Goal: Use online tool/utility: Utilize a website feature to perform a specific function

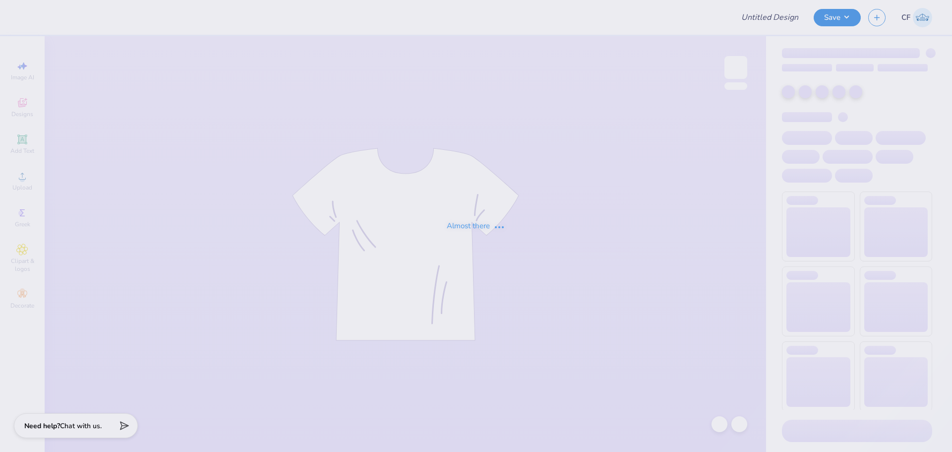
type input "DTD Family Weekend"
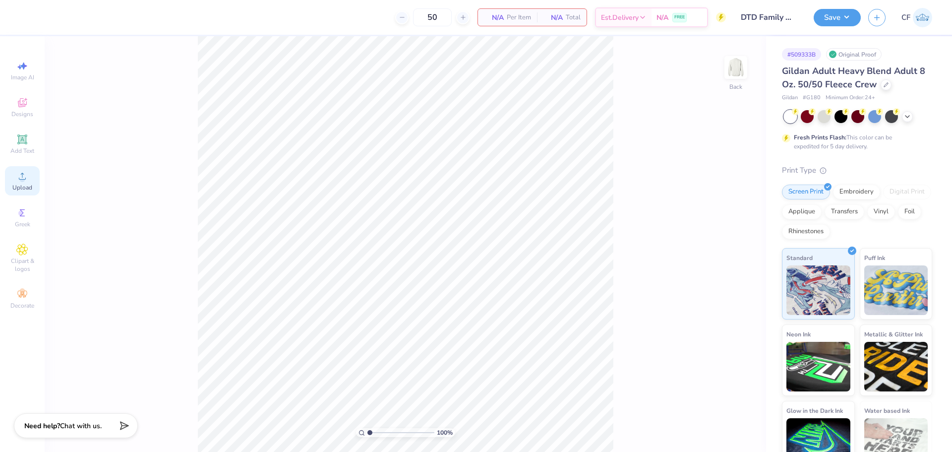
click at [28, 181] on icon at bounding box center [22, 176] width 12 height 12
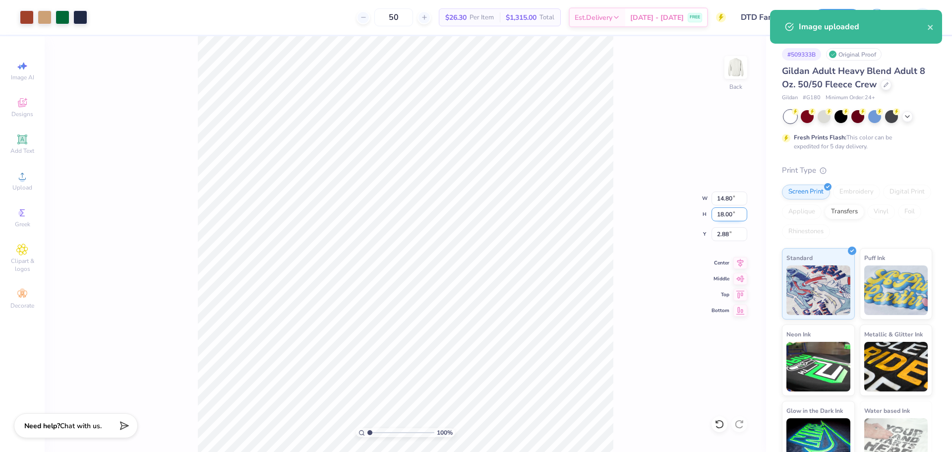
click at [723, 217] on input "18.00" at bounding box center [729, 214] width 36 height 14
type input "15"
type input "12.33"
type input "15.00"
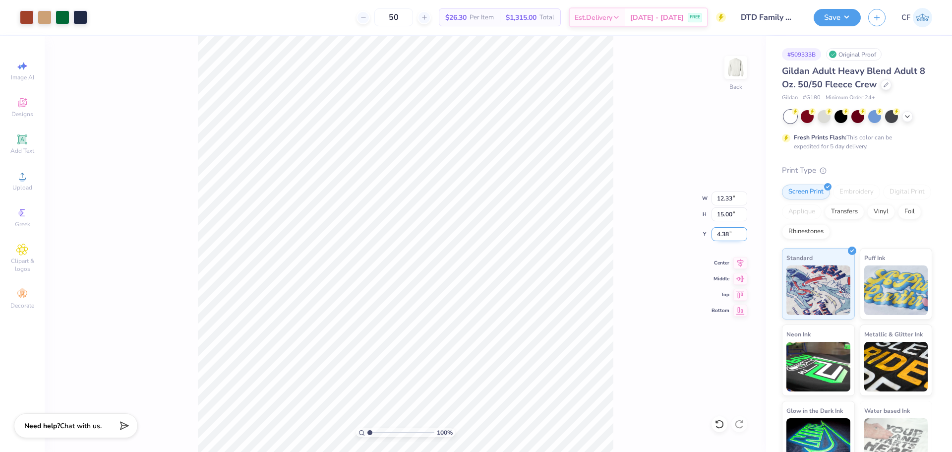
click at [722, 233] on input "4.38" at bounding box center [729, 234] width 36 height 14
type input "3.00"
click at [723, 215] on input "15.00" at bounding box center [729, 214] width 36 height 14
type input "14"
type input "11.51"
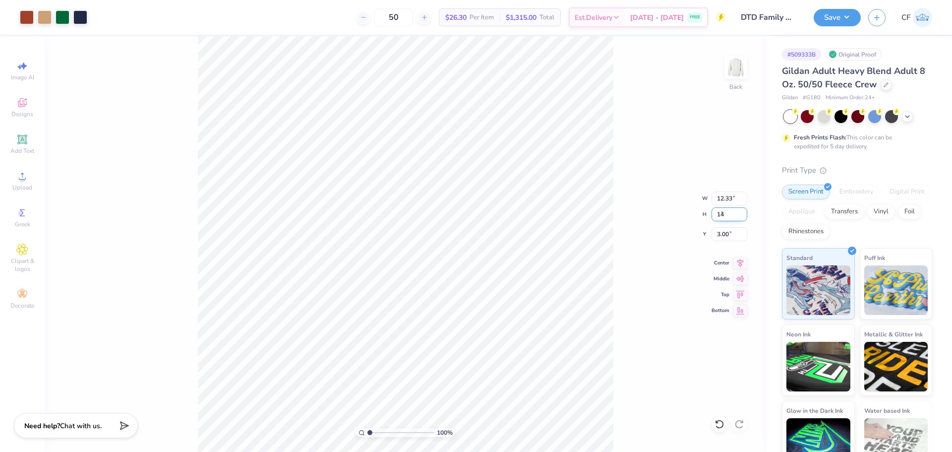
type input "14.00"
click at [729, 237] on input "3.50" at bounding box center [729, 234] width 36 height 14
type input "3.00"
click at [726, 216] on input "14.00" at bounding box center [729, 214] width 36 height 14
type input "13.00"
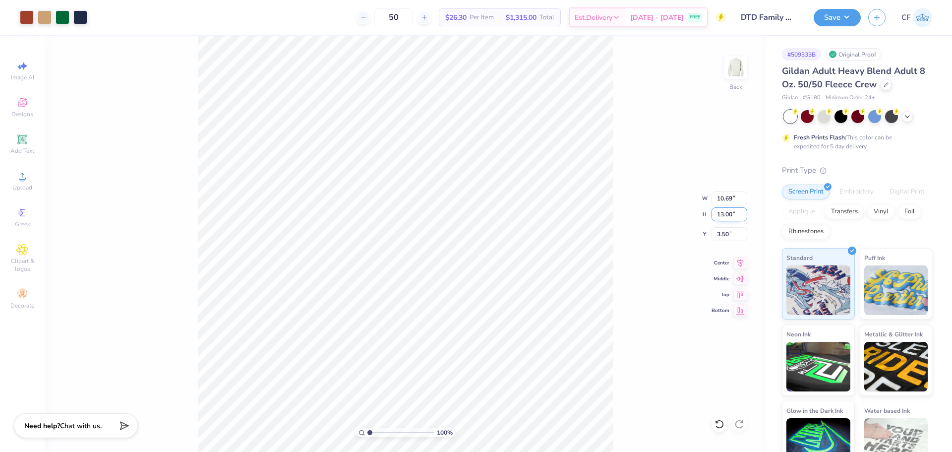
type input "10.69"
click at [727, 234] on input "3.50" at bounding box center [729, 234] width 36 height 14
type input "3.00"
click at [841, 12] on button "Save" at bounding box center [836, 15] width 47 height 17
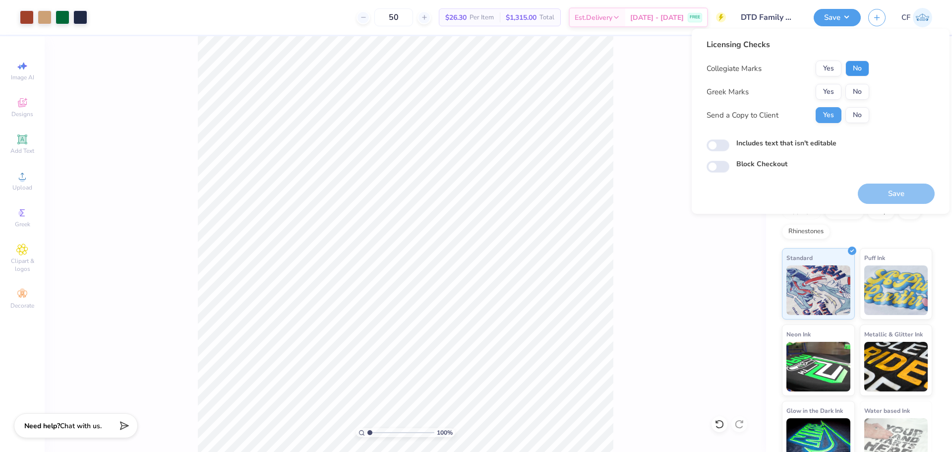
click at [854, 66] on button "No" at bounding box center [857, 68] width 24 height 16
click at [711, 152] on div "Licensing Checks Collegiate Marks Yes No Greek Marks Yes No Send a Copy to Clie…" at bounding box center [820, 106] width 228 height 134
click at [720, 149] on input "Includes text that isn't editable" at bounding box center [717, 145] width 23 height 12
checkbox input "true"
click at [827, 97] on button "Yes" at bounding box center [828, 92] width 26 height 16
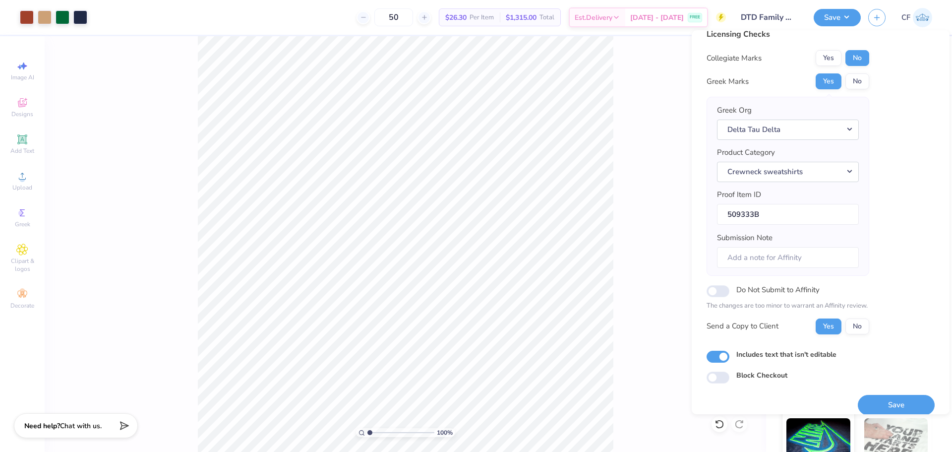
scroll to position [22, 0]
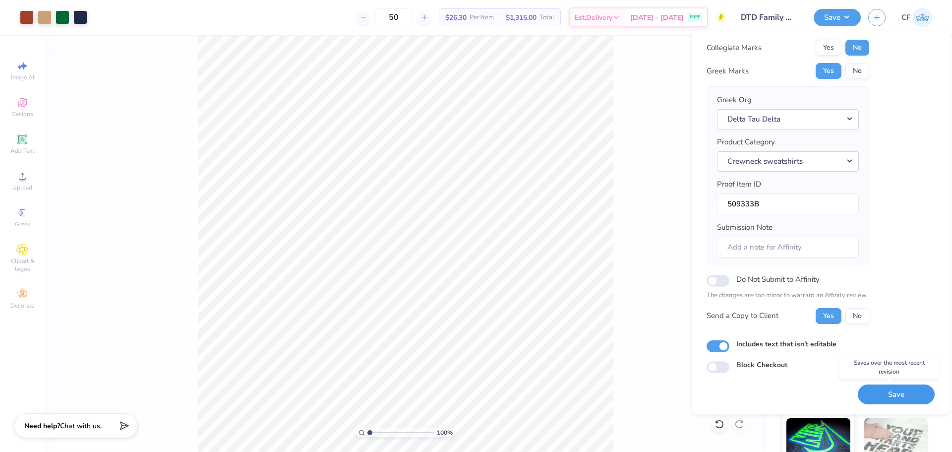
click at [875, 392] on button "Save" at bounding box center [896, 394] width 77 height 20
